Goal: Task Accomplishment & Management: Use online tool/utility

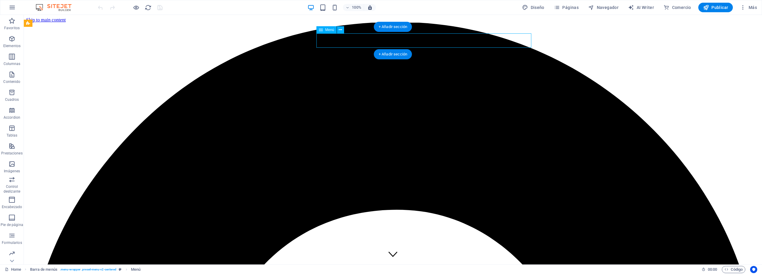
select select
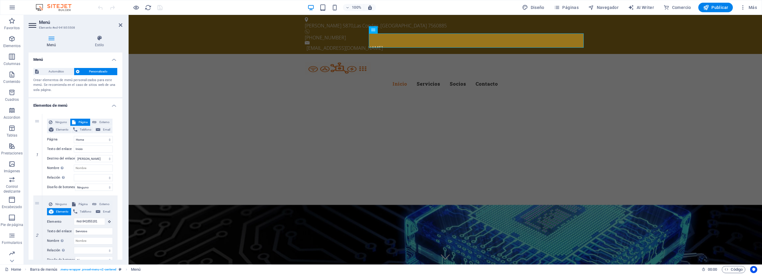
click at [53, 41] on icon at bounding box center [52, 38] width 46 height 6
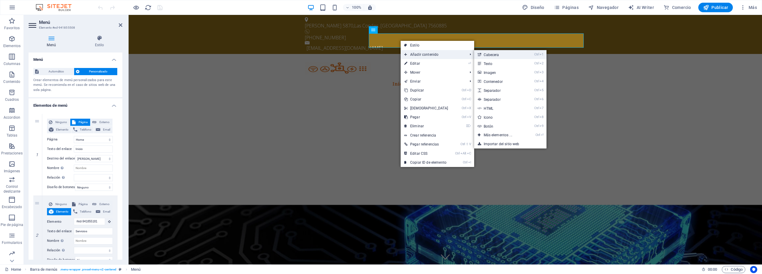
click at [507, 56] on link "Ctrl 1 Cabecera" at bounding box center [499, 54] width 50 height 9
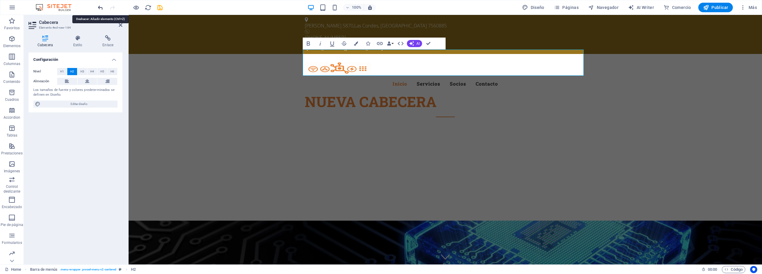
click at [101, 10] on icon "undo" at bounding box center [100, 7] width 7 height 7
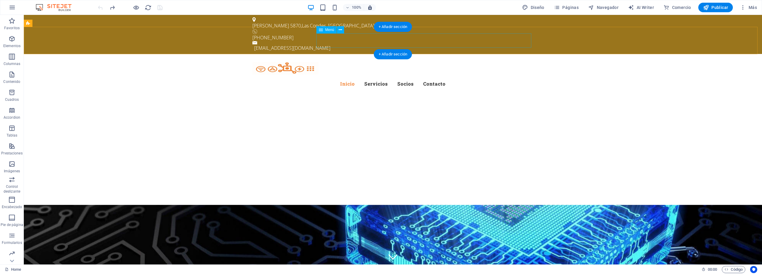
click at [433, 77] on nav "Inicio Servicios Socios Contacto" at bounding box center [393, 84] width 281 height 14
click at [330, 32] on span "Menú" at bounding box center [329, 30] width 9 height 4
click at [322, 30] on icon at bounding box center [321, 29] width 4 height 7
select select
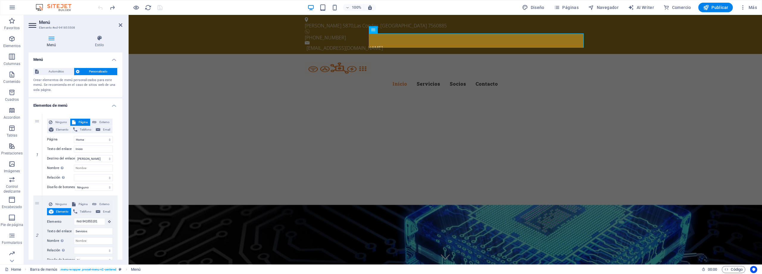
click at [47, 39] on icon at bounding box center [52, 38] width 46 height 6
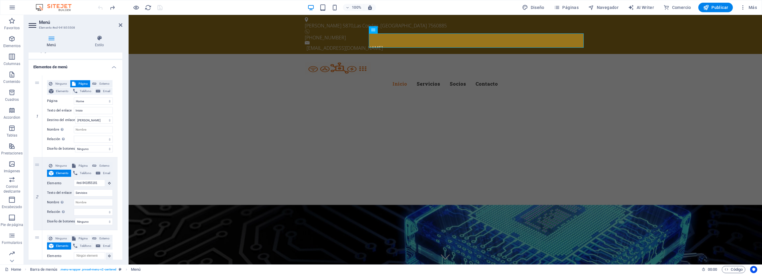
scroll to position [175, 0]
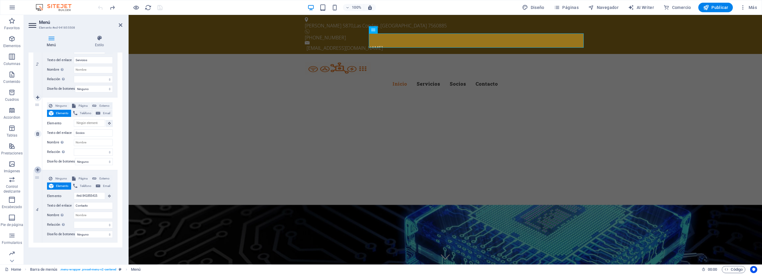
click at [38, 168] on icon at bounding box center [37, 170] width 3 height 4
select select
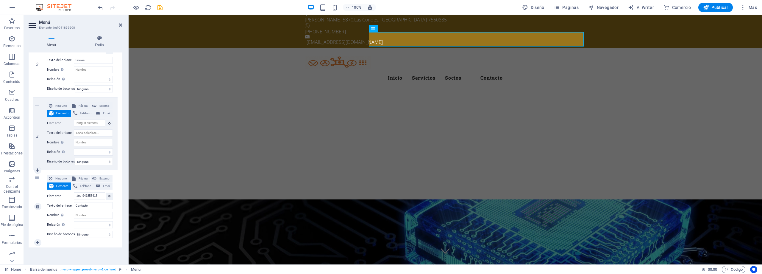
scroll to position [0, 0]
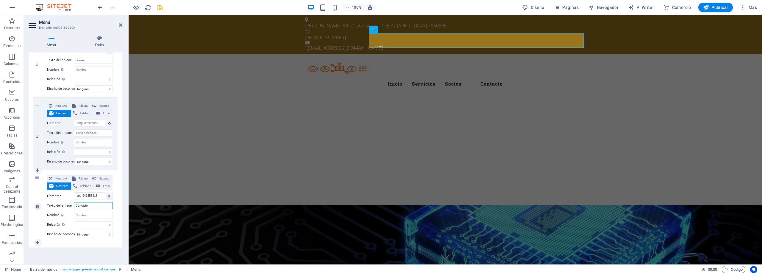
drag, startPoint x: 93, startPoint y: 203, endPoint x: 67, endPoint y: 198, distance: 26.1
click at [67, 202] on div "Texto del enlace Contacto" at bounding box center [80, 205] width 66 height 7
type input "Equipos"
select select
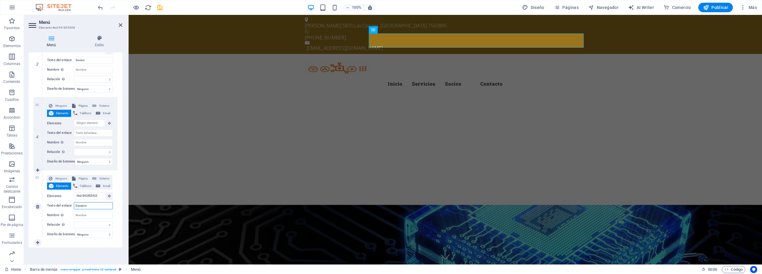
select select
drag, startPoint x: 94, startPoint y: 203, endPoint x: 61, endPoint y: 201, distance: 33.1
click at [61, 202] on div "Texto del enlace Equipos" at bounding box center [80, 205] width 66 height 7
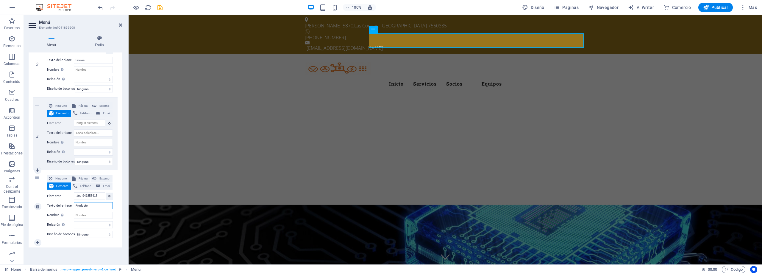
type input "Productos"
select select
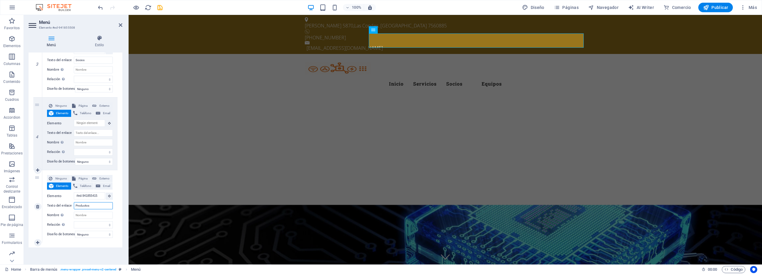
select select
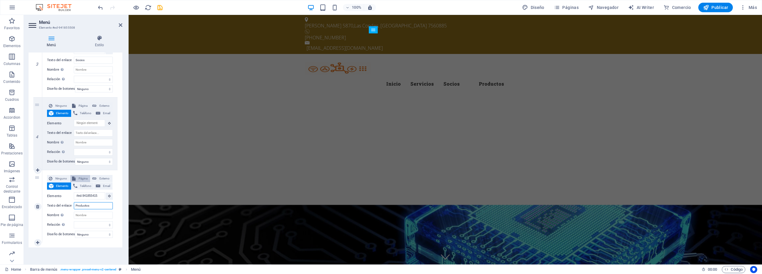
type input "Productos"
click at [81, 175] on span "Página" at bounding box center [82, 178] width 11 height 7
select select
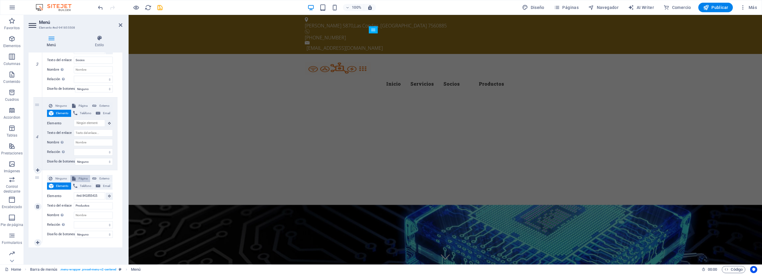
select select
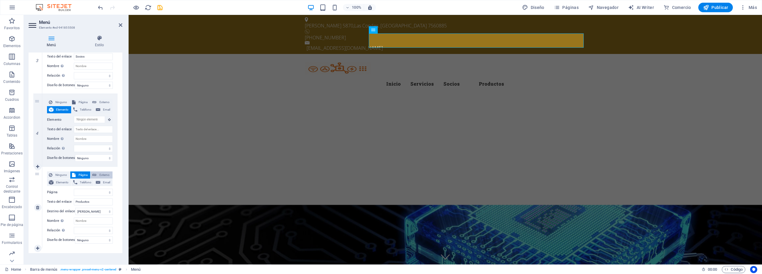
click at [106, 174] on span "Externo" at bounding box center [104, 174] width 13 height 7
select select
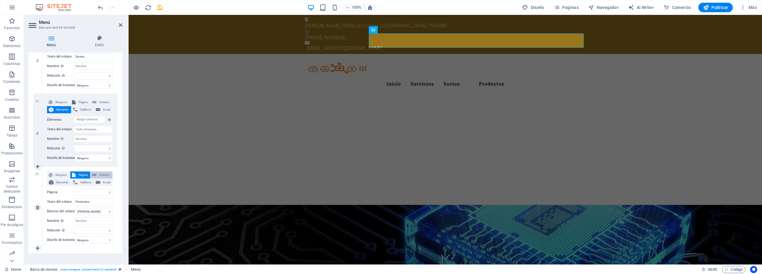
select select "blank"
select select
paste input "[URL][DOMAIN_NAME]"
type input "[URL][DOMAIN_NAME]"
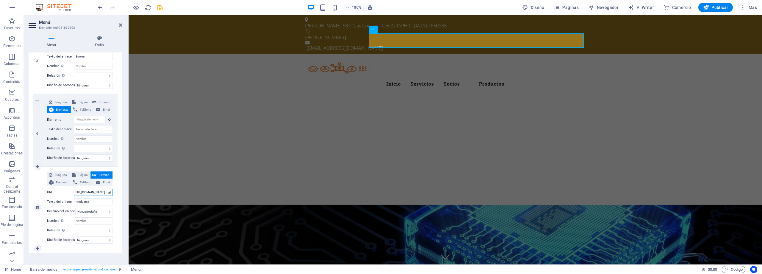
select select
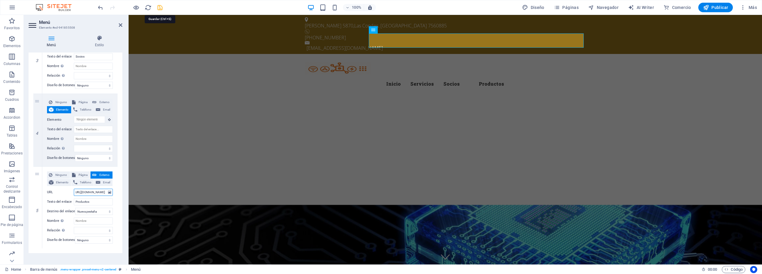
type input "[URL][DOMAIN_NAME]"
click at [160, 8] on icon "save" at bounding box center [160, 7] width 7 height 7
checkbox input "false"
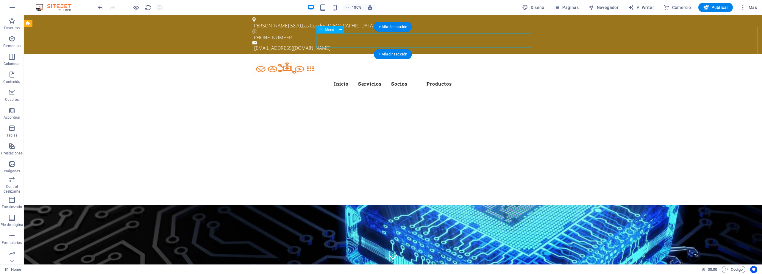
click at [447, 77] on nav "Inicio Servicios Socios Productos" at bounding box center [393, 84] width 281 height 14
select select
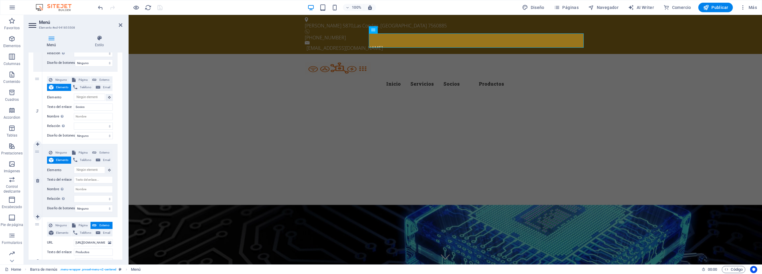
scroll to position [227, 0]
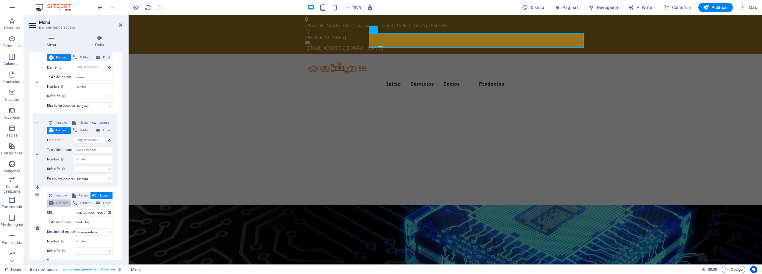
click at [56, 204] on span "Elemento" at bounding box center [62, 202] width 14 height 7
select select
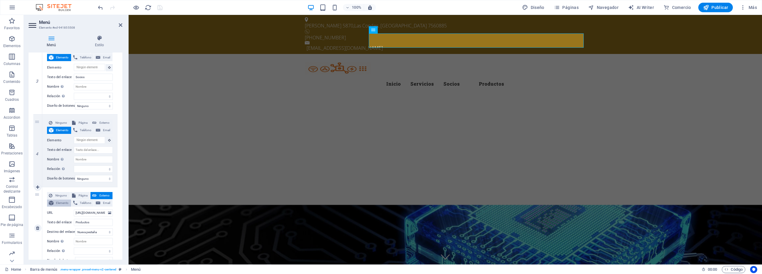
select select
drag, startPoint x: 73, startPoint y: 221, endPoint x: 70, endPoint y: 221, distance: 3.3
click at [70, 221] on div "Texto del enlace Productos" at bounding box center [80, 222] width 66 height 7
type input "Contactos"
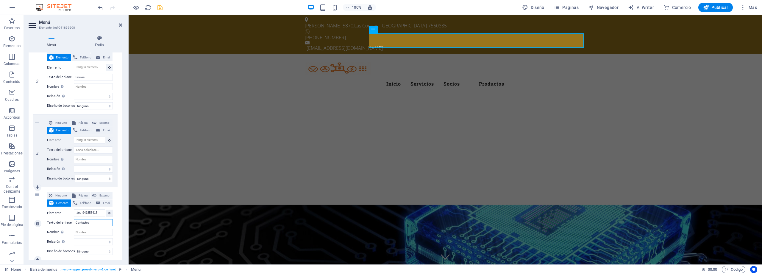
select select
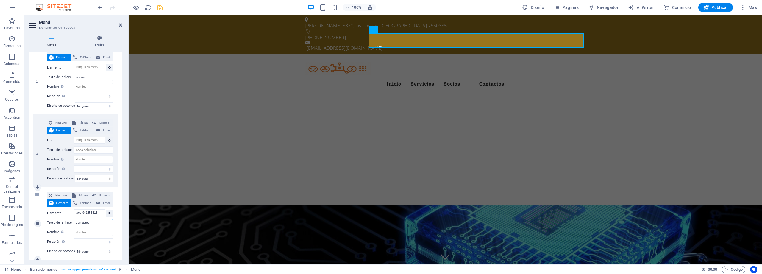
type input "Contacto"
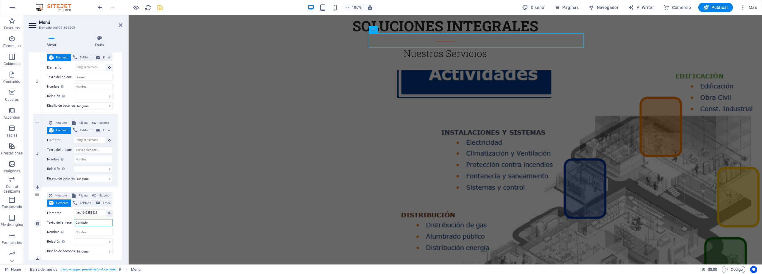
select select
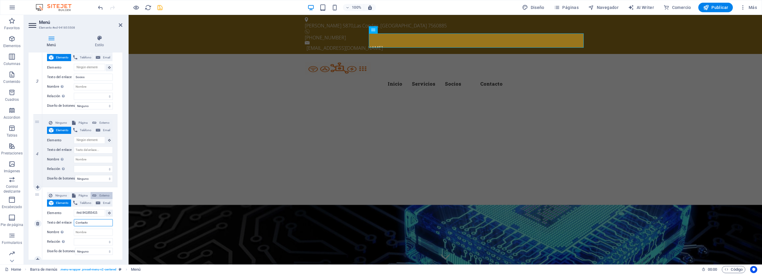
type input "Contacto"
click at [103, 193] on span "Externo" at bounding box center [104, 195] width 13 height 7
select select
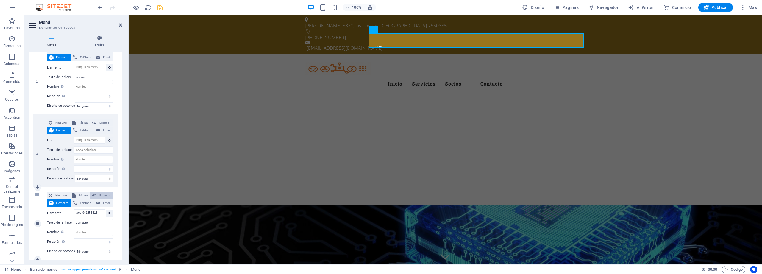
select select
select select "blank"
select select
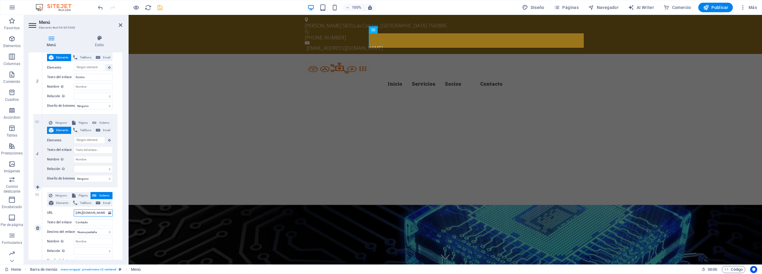
scroll to position [0, 1]
click at [94, 212] on input "[URL][DOMAIN_NAME]" at bounding box center [93, 212] width 39 height 7
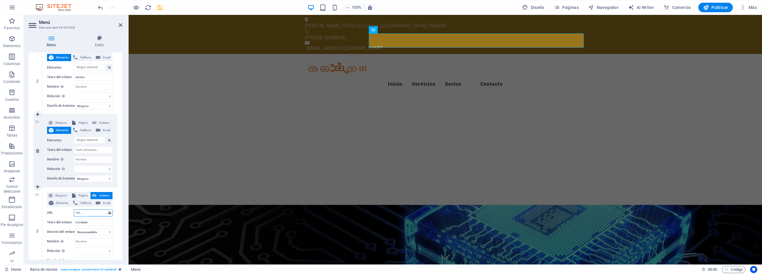
select select
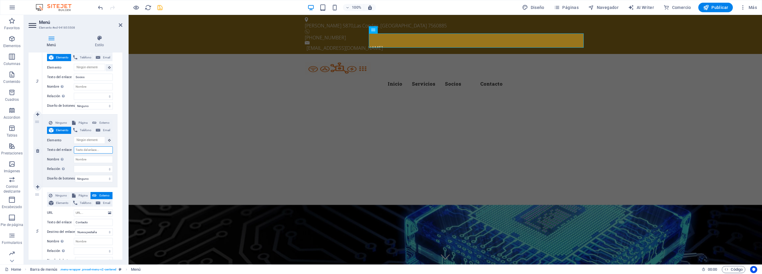
click at [88, 149] on input "Texto del enlace" at bounding box center [93, 149] width 39 height 7
click at [101, 122] on span "Externo" at bounding box center [104, 122] width 13 height 7
select select
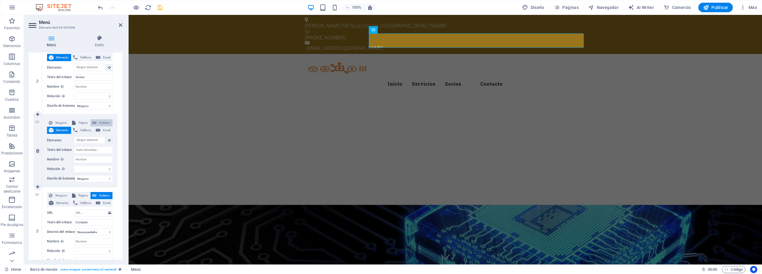
select select "blank"
select select
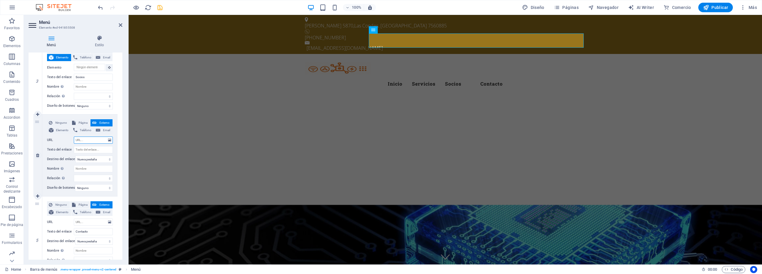
click at [92, 139] on input "URL" at bounding box center [93, 139] width 39 height 7
paste input "[URL][DOMAIN_NAME]"
type input "[URL][DOMAIN_NAME]"
select select
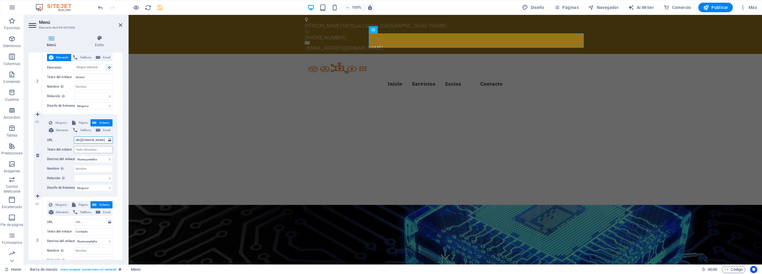
select select
type input "[URL][DOMAIN_NAME]"
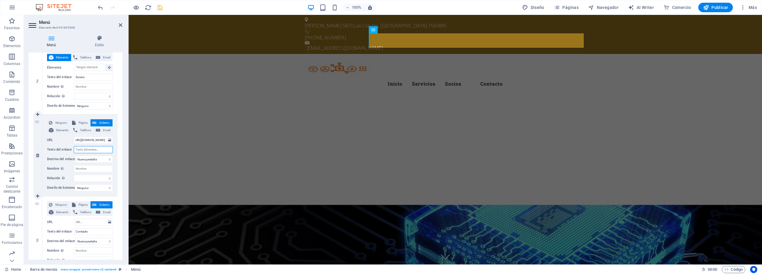
click at [97, 150] on input "Texto del enlace" at bounding box center [93, 149] width 39 height 7
type input "Productos"
select select
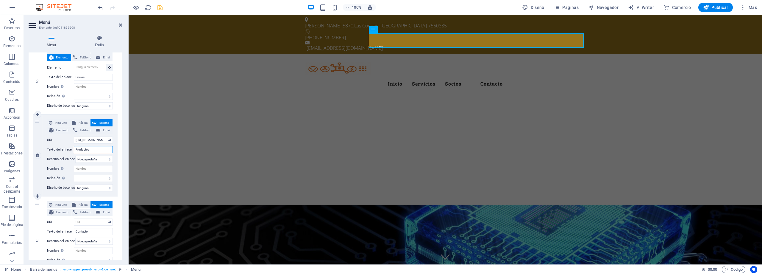
select select
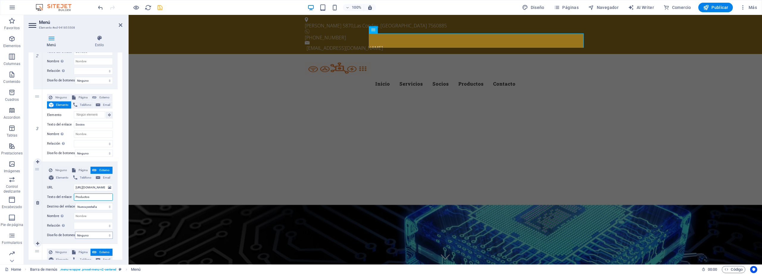
scroll to position [176, 0]
type input "Productos"
click at [158, 9] on icon "save" at bounding box center [160, 7] width 7 height 7
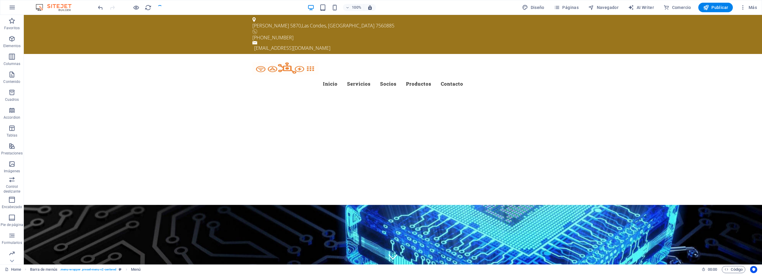
checkbox input "false"
click at [717, 8] on span "Publicar" at bounding box center [715, 7] width 25 height 6
